Goal: Navigation & Orientation: Find specific page/section

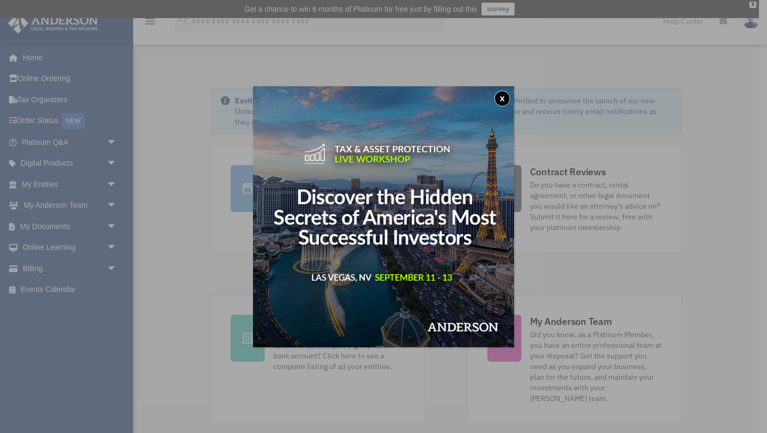
click at [499, 98] on button "x" at bounding box center [502, 99] width 16 height 16
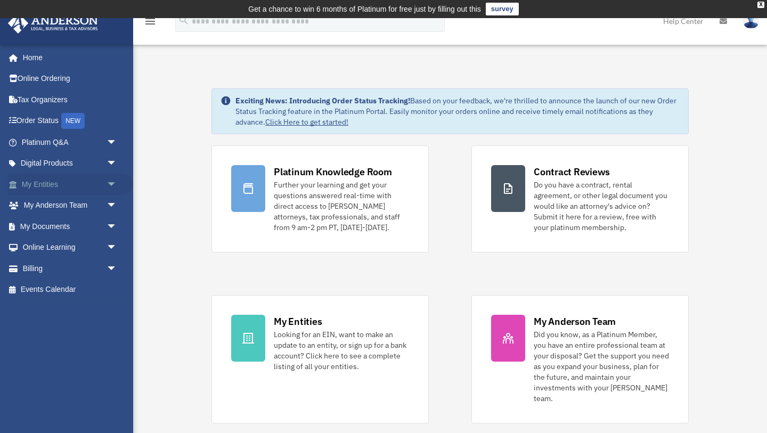
click at [108, 181] on span "arrow_drop_down" at bounding box center [116, 185] width 21 height 22
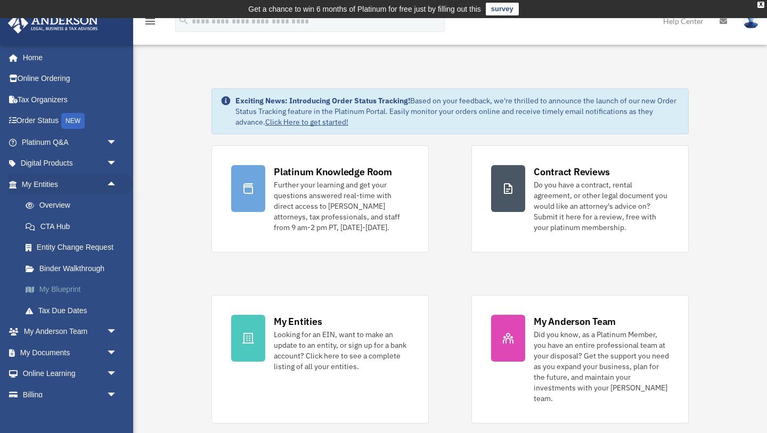
click at [73, 288] on link "My Blueprint" at bounding box center [74, 289] width 118 height 21
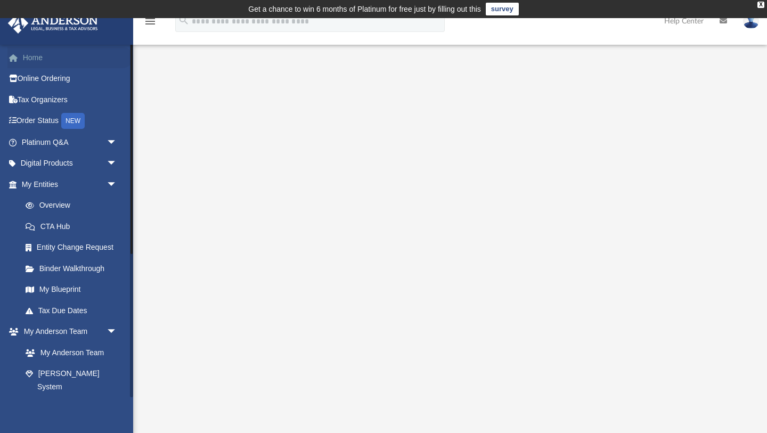
click at [28, 62] on link "Home" at bounding box center [70, 57] width 126 height 21
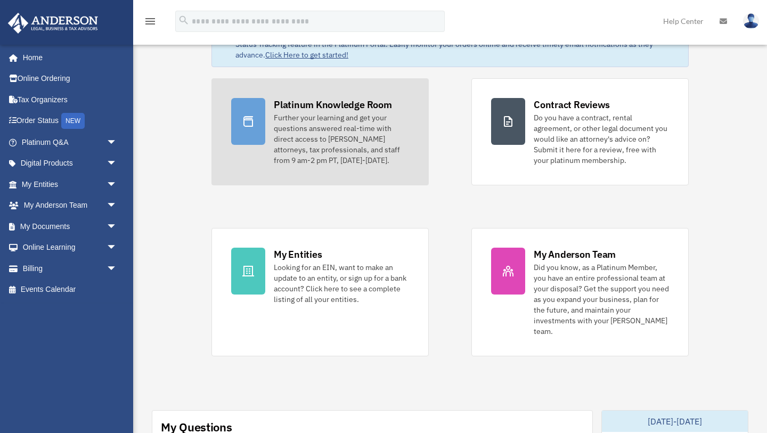
scroll to position [68, 0]
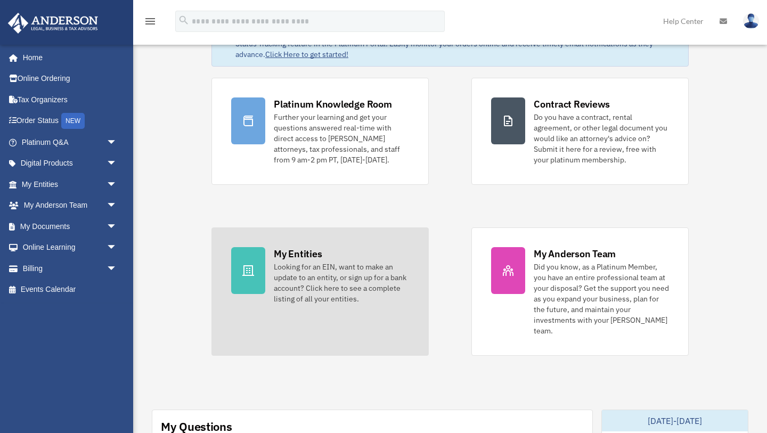
click at [329, 288] on div "Looking for an EIN, want to make an update to an entity, or sign up for a bank …" at bounding box center [341, 282] width 135 height 43
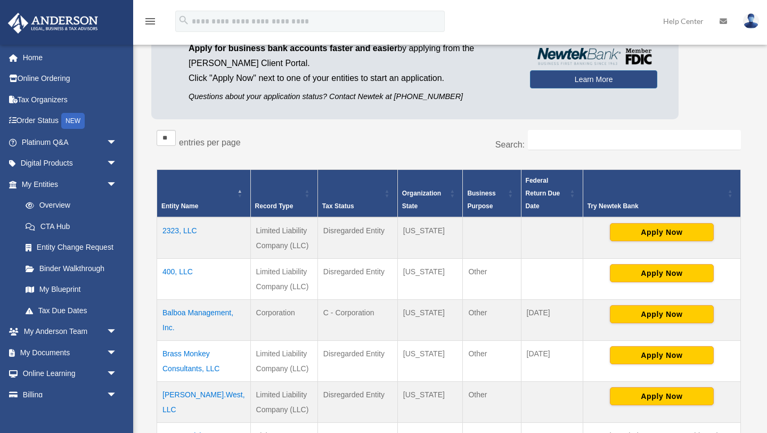
scroll to position [126, 0]
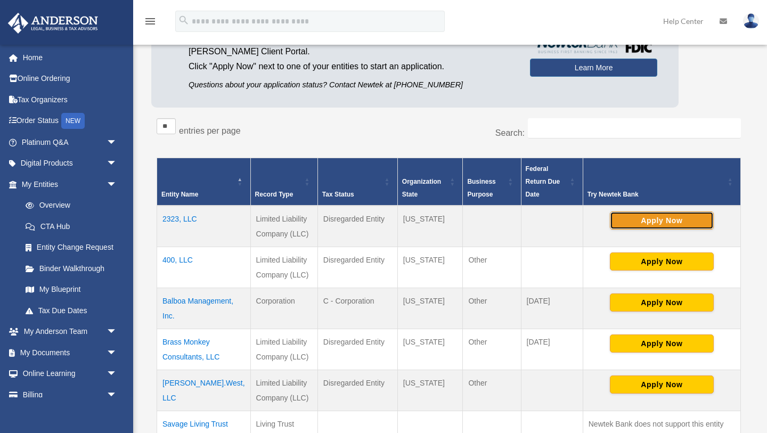
click at [638, 225] on button "Apply Now" at bounding box center [662, 220] width 104 height 18
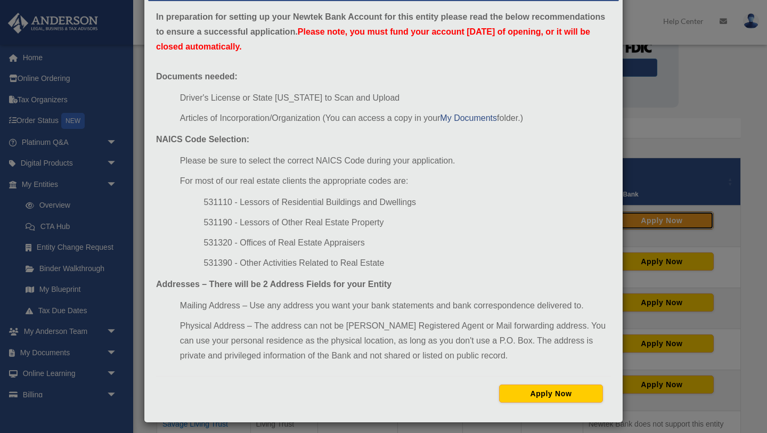
scroll to position [56, 0]
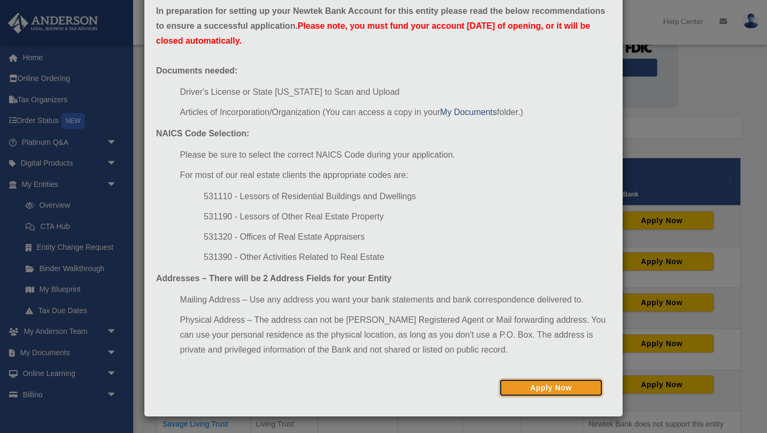
click at [540, 388] on button "Apply Now" at bounding box center [551, 388] width 104 height 18
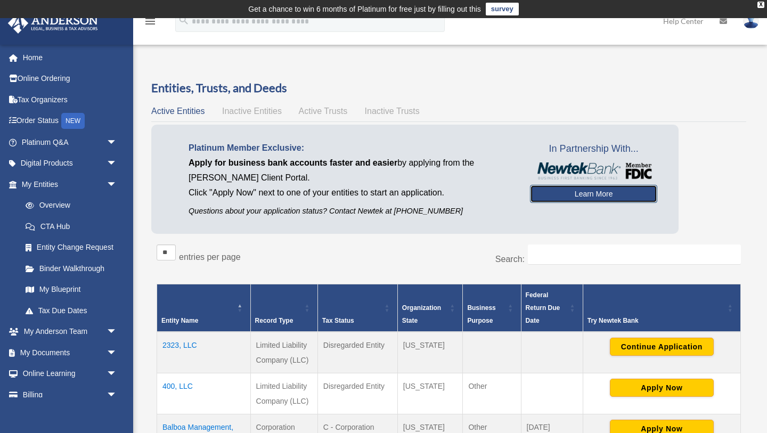
click at [571, 193] on link "Learn More" at bounding box center [593, 194] width 127 height 18
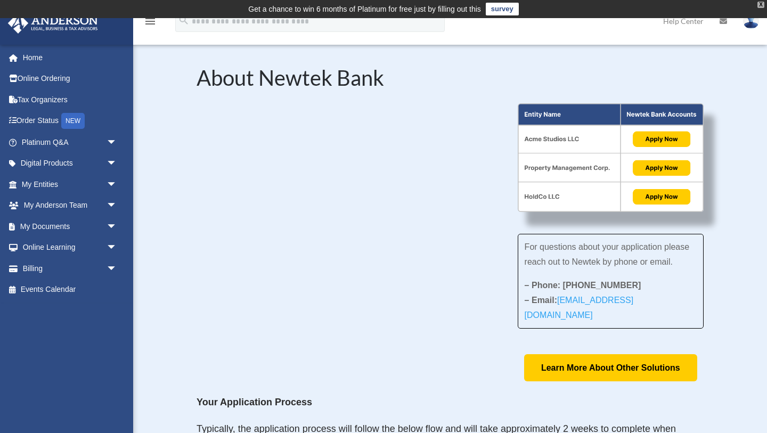
click at [760, 5] on div "X" at bounding box center [760, 5] width 7 height 6
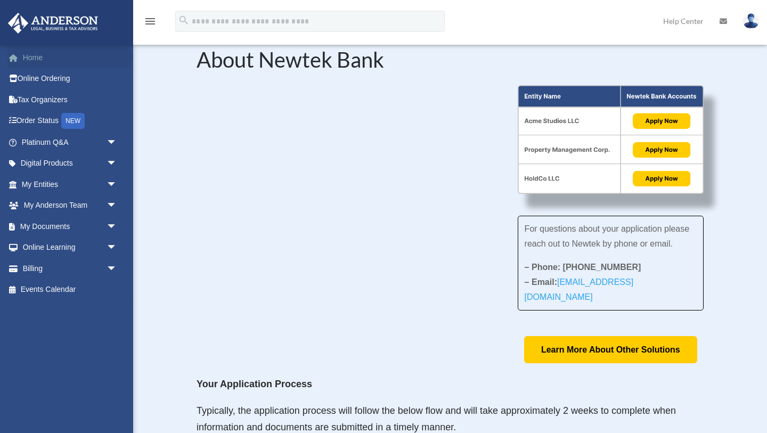
click at [37, 58] on link "Home" at bounding box center [70, 57] width 126 height 21
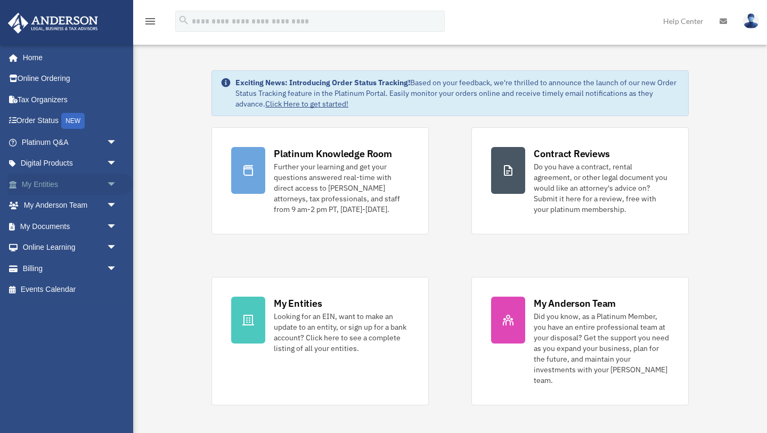
click at [106, 182] on span "arrow_drop_down" at bounding box center [116, 185] width 21 height 22
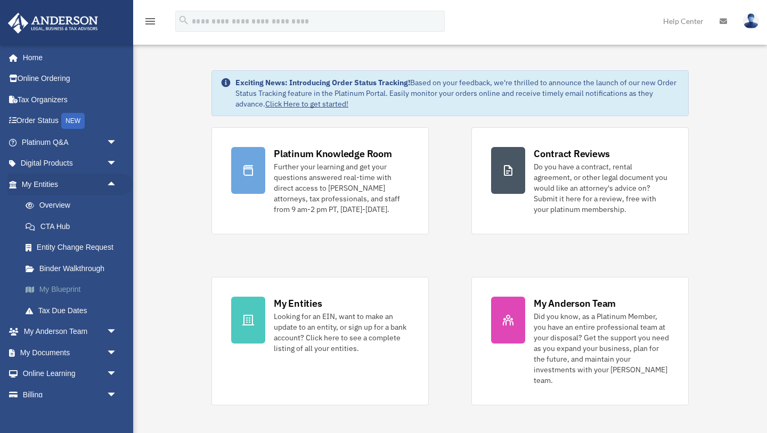
click at [68, 296] on link "My Blueprint" at bounding box center [74, 289] width 118 height 21
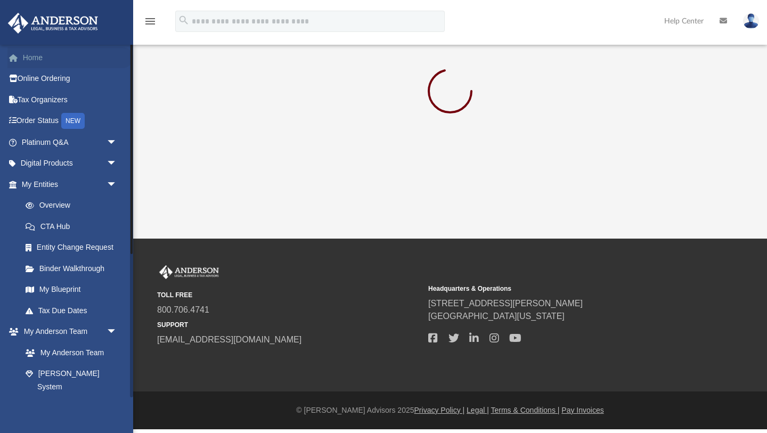
click at [25, 56] on link "Home" at bounding box center [70, 57] width 126 height 21
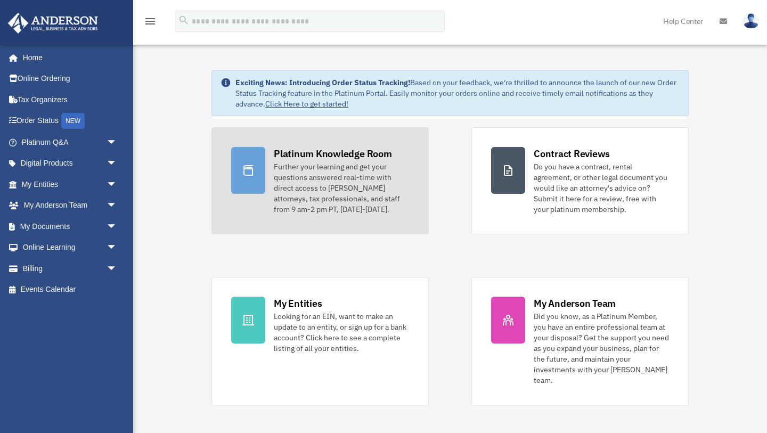
click at [321, 154] on div "Platinum Knowledge Room" at bounding box center [333, 153] width 118 height 13
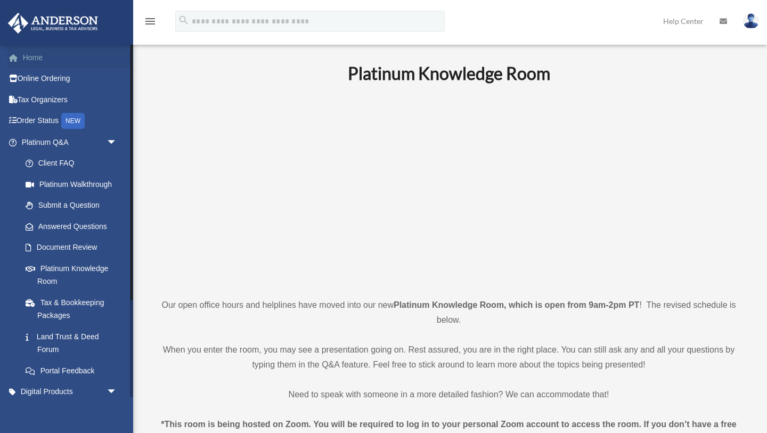
click at [31, 58] on link "Home" at bounding box center [70, 57] width 126 height 21
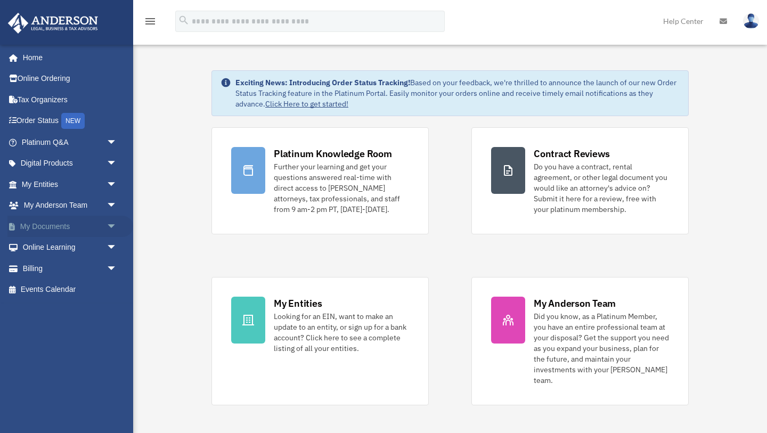
click at [111, 227] on span "arrow_drop_down" at bounding box center [116, 227] width 21 height 22
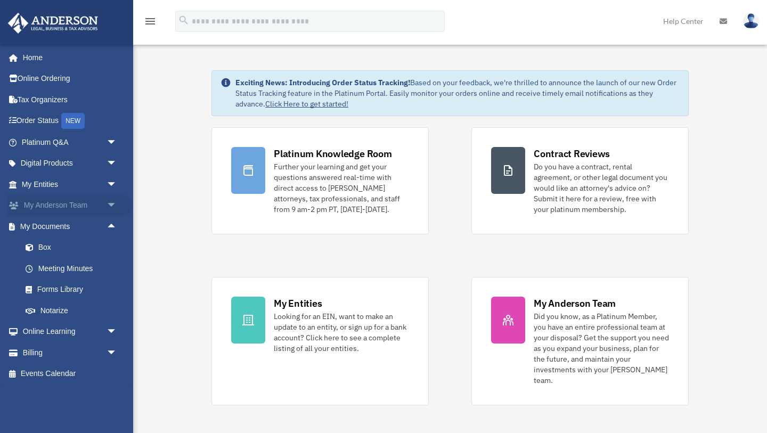
click at [113, 204] on span "arrow_drop_down" at bounding box center [116, 206] width 21 height 22
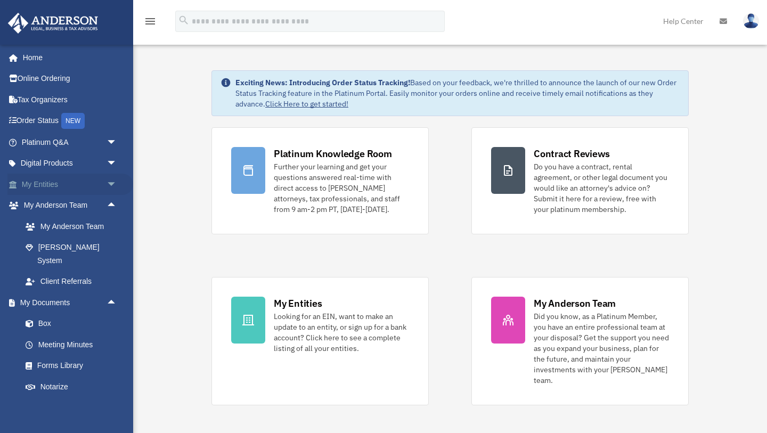
click at [111, 185] on span "arrow_drop_down" at bounding box center [116, 185] width 21 height 22
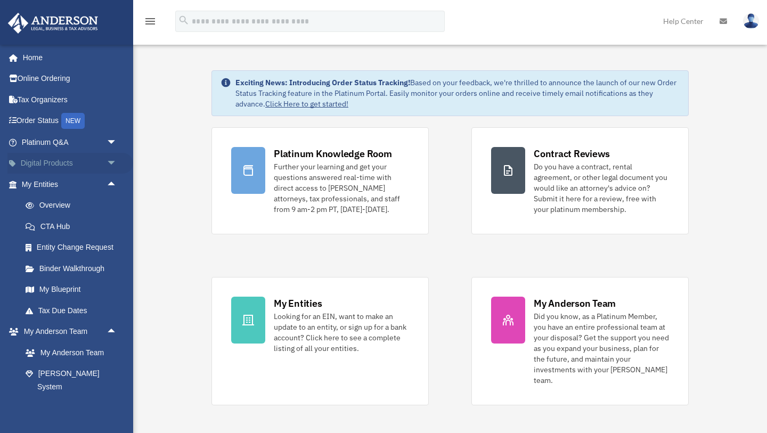
click at [111, 161] on span "arrow_drop_down" at bounding box center [116, 164] width 21 height 22
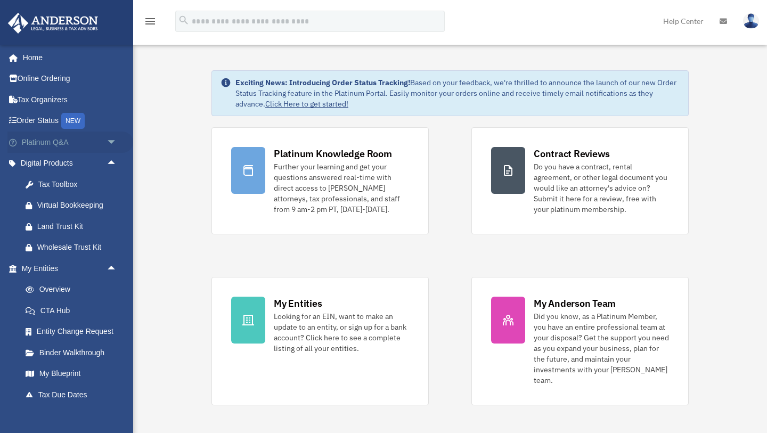
click at [113, 138] on span "arrow_drop_down" at bounding box center [116, 143] width 21 height 22
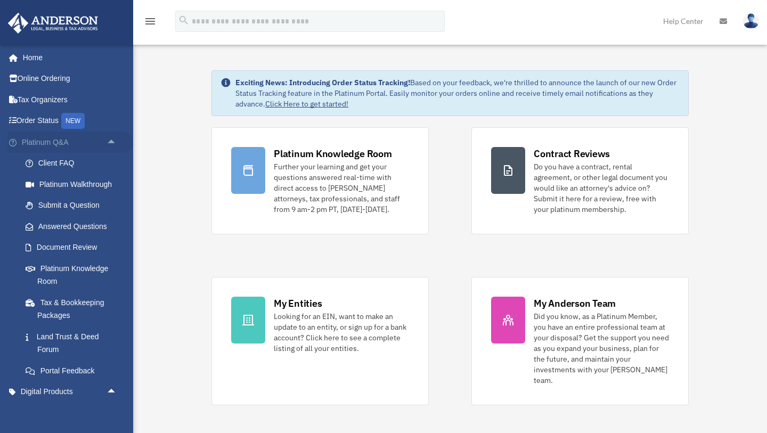
click at [112, 142] on span "arrow_drop_up" at bounding box center [116, 143] width 21 height 22
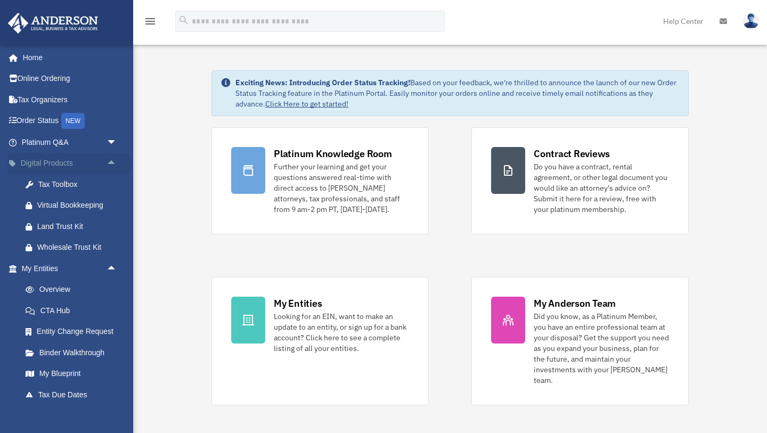
click at [109, 162] on span "arrow_drop_up" at bounding box center [116, 164] width 21 height 22
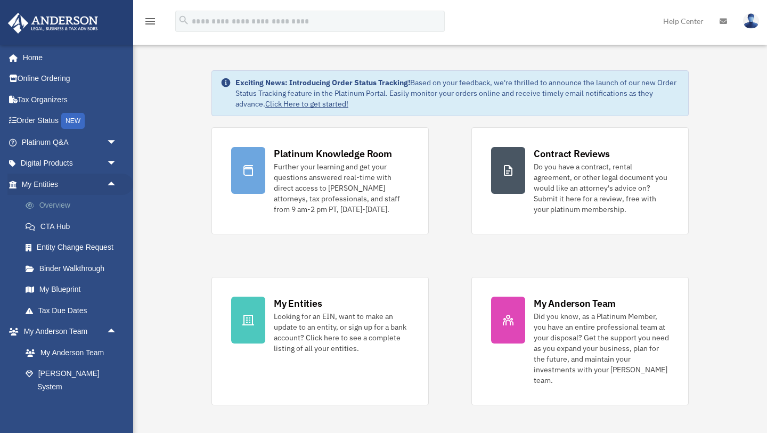
click at [85, 206] on link "Overview" at bounding box center [74, 205] width 118 height 21
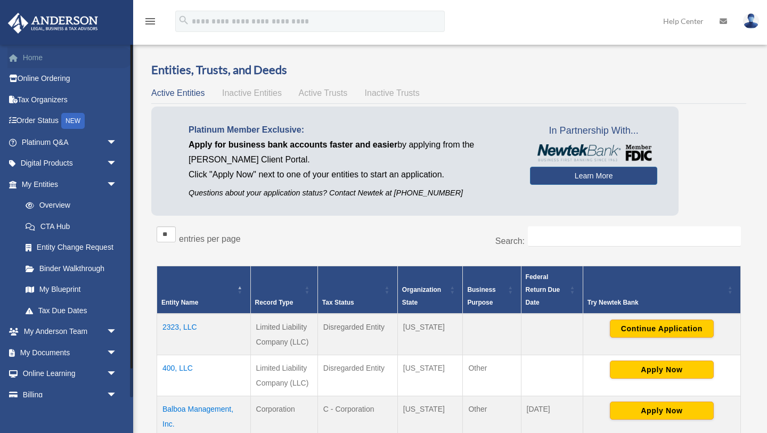
click at [38, 61] on link "Home" at bounding box center [70, 57] width 126 height 21
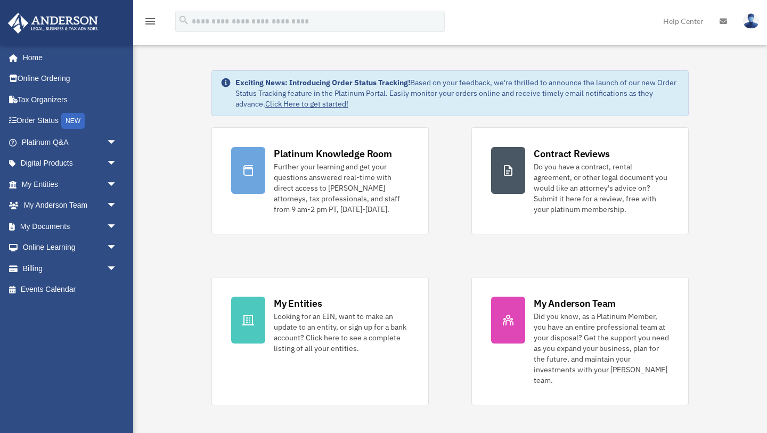
click at [747, 20] on img at bounding box center [751, 20] width 16 height 15
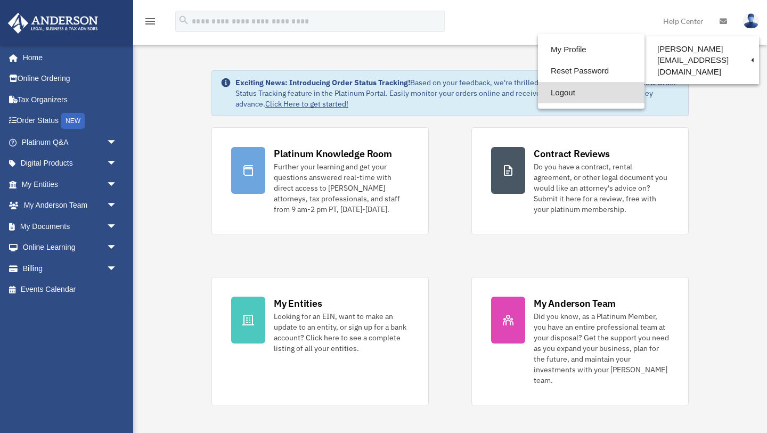
click at [538, 92] on link "Logout" at bounding box center [591, 93] width 106 height 22
